Goal: Navigation & Orientation: Find specific page/section

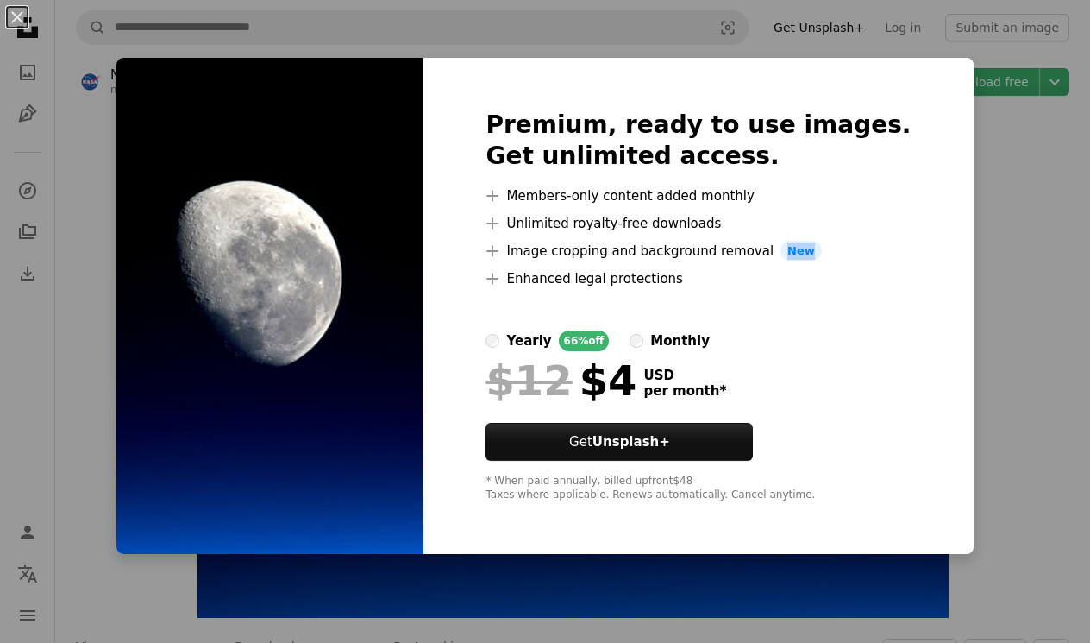
click at [982, 242] on div "An X shape Premium, ready to use images. Get unlimited access. A plus sign Memb…" at bounding box center [545, 321] width 1090 height 643
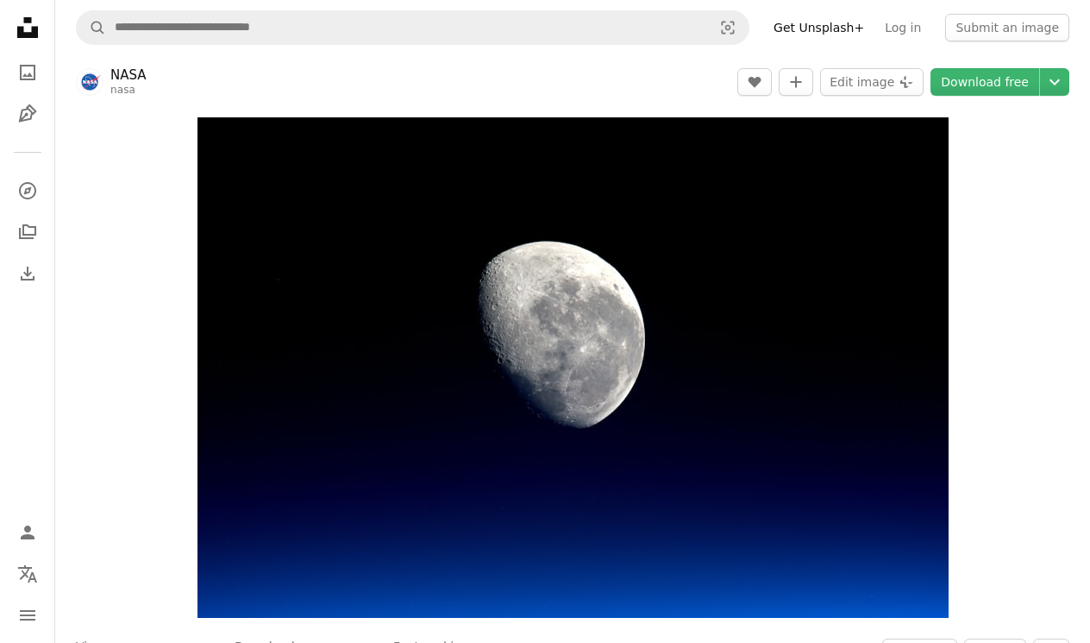
click at [133, 74] on link "NASA" at bounding box center [128, 74] width 36 height 17
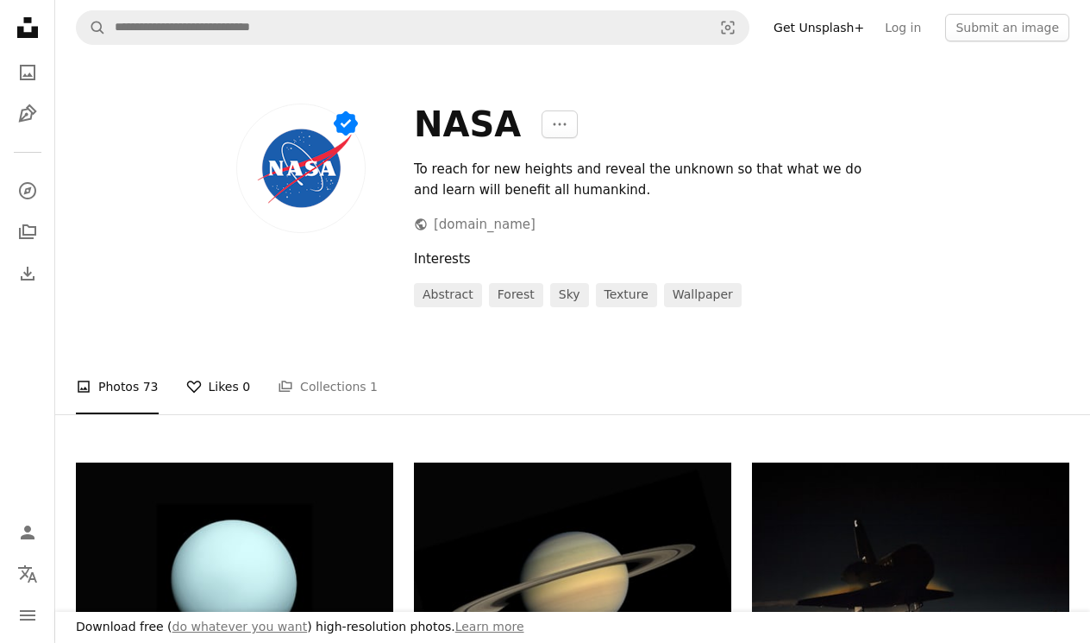
click at [213, 384] on link "A heart Likes 0" at bounding box center [218, 386] width 65 height 55
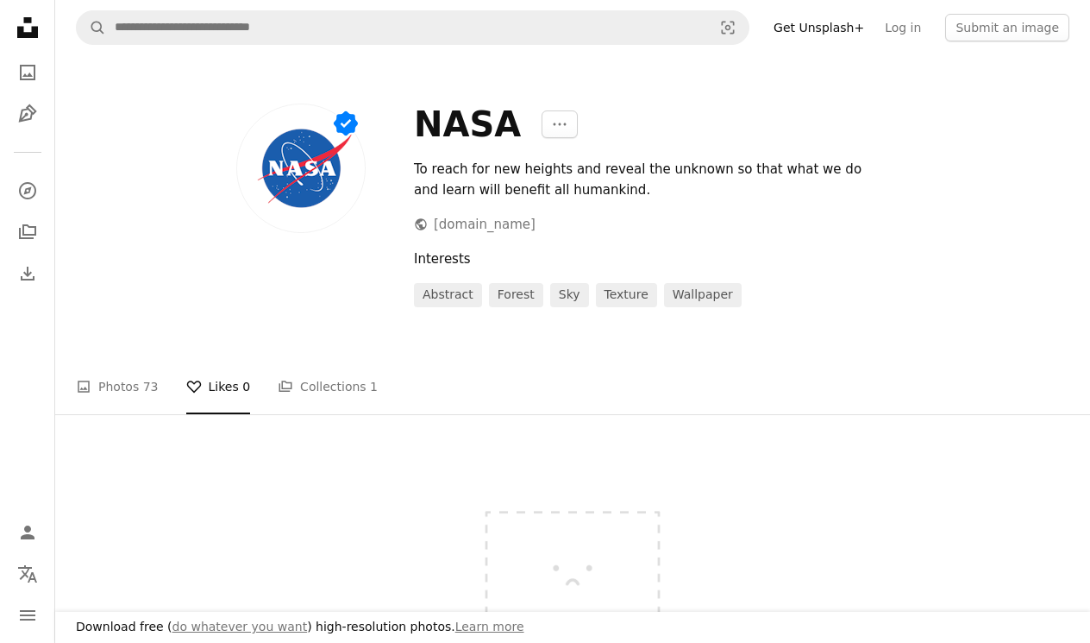
click at [530, 546] on img at bounding box center [572, 559] width 259 height 194
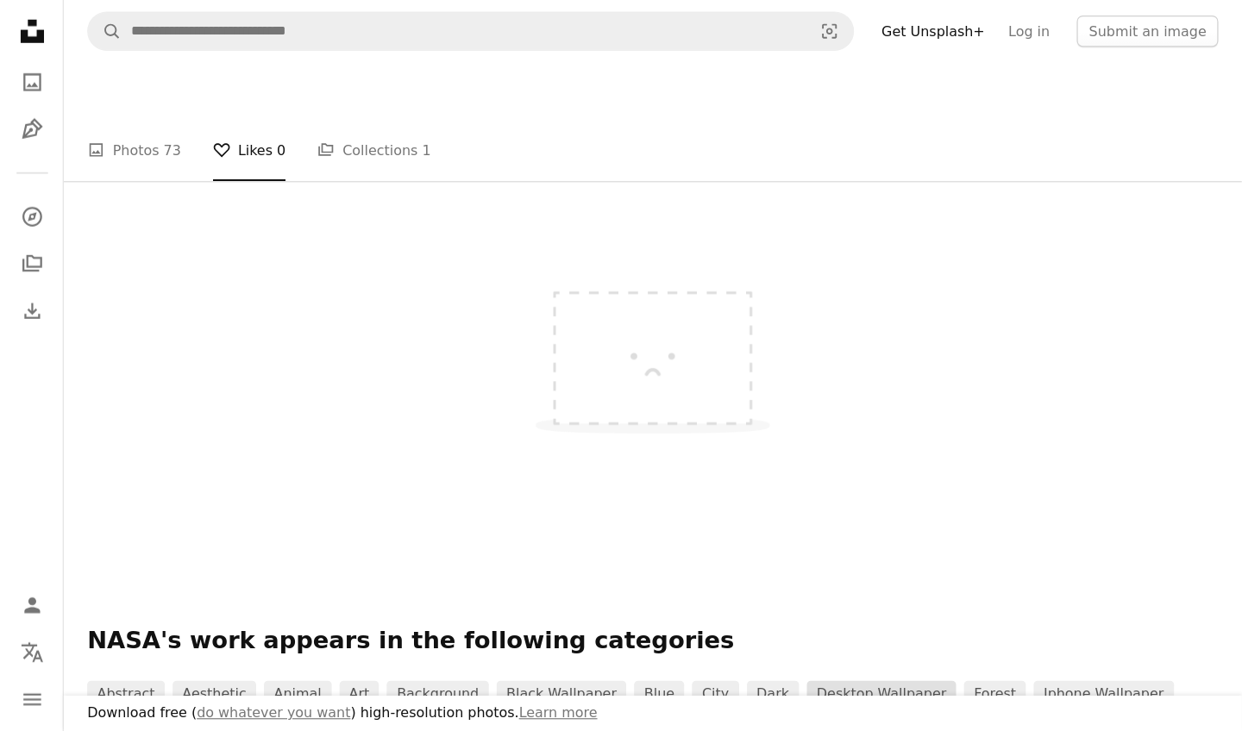
scroll to position [253, 0]
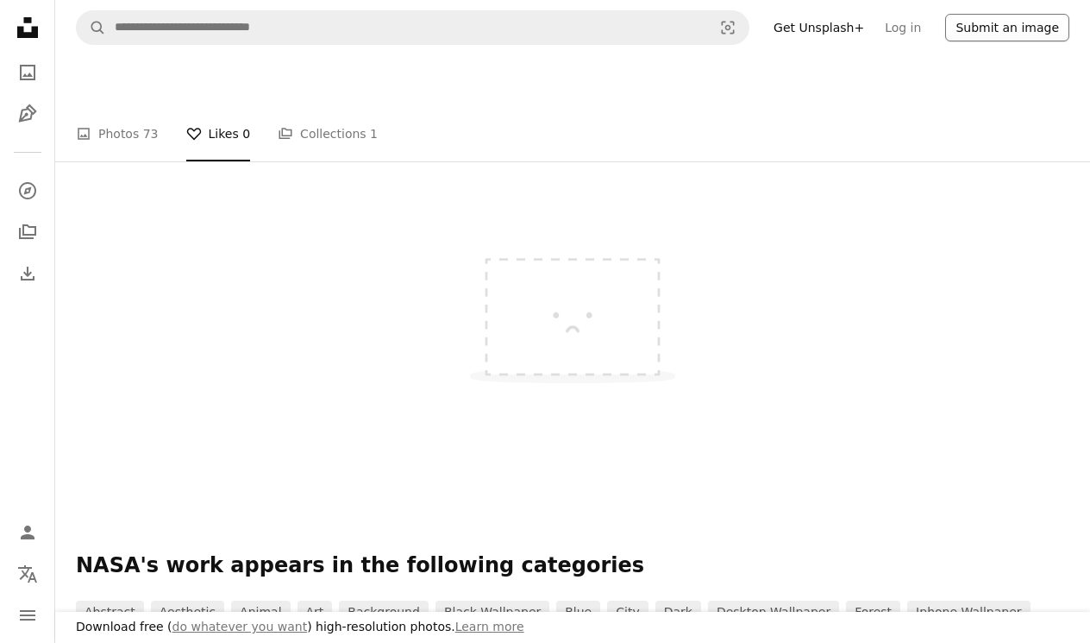
click at [1044, 16] on button "Submit an image" at bounding box center [1007, 28] width 124 height 28
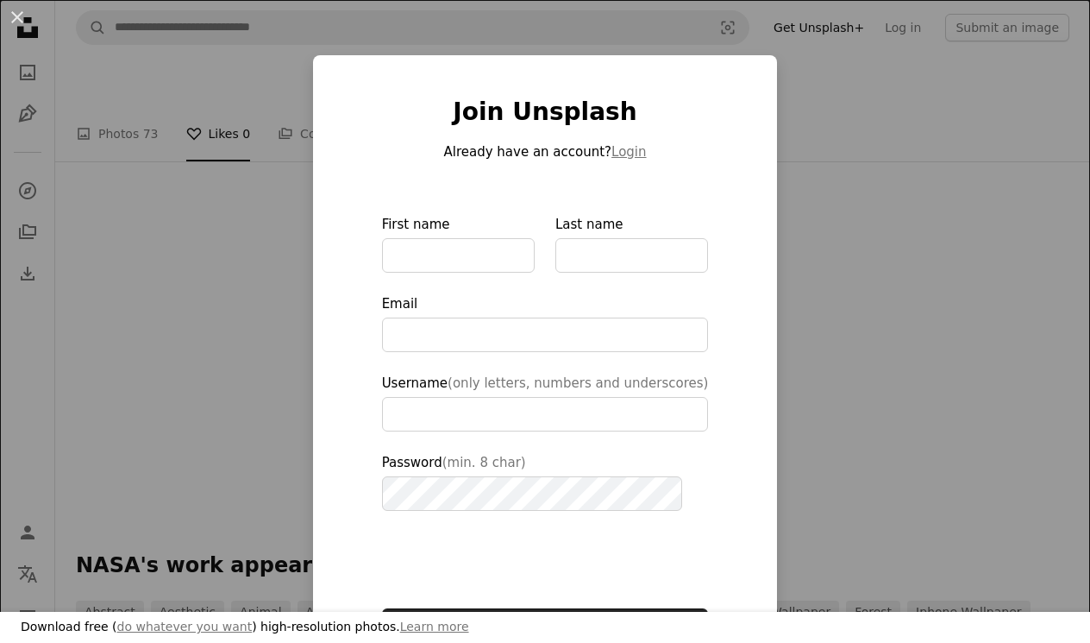
click at [847, 101] on div "An X shape Download free ( do whatever you want ) high-resolution photos. Learn…" at bounding box center [545, 321] width 1090 height 643
